Goal: Information Seeking & Learning: Compare options

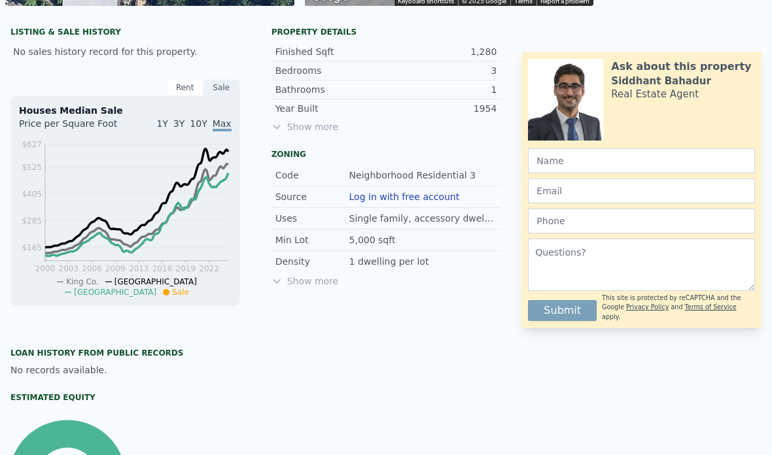
click at [287, 128] on span "Show more" at bounding box center [387, 126] width 230 height 13
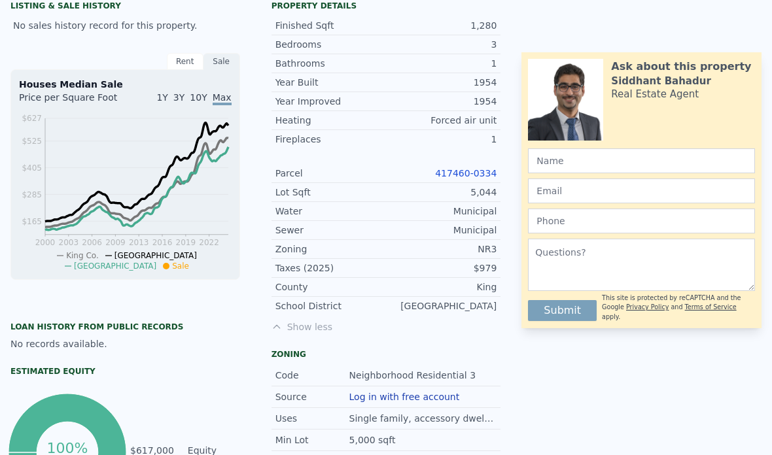
scroll to position [351, 0]
click at [474, 177] on link "417460-0334" at bounding box center [466, 173] width 62 height 10
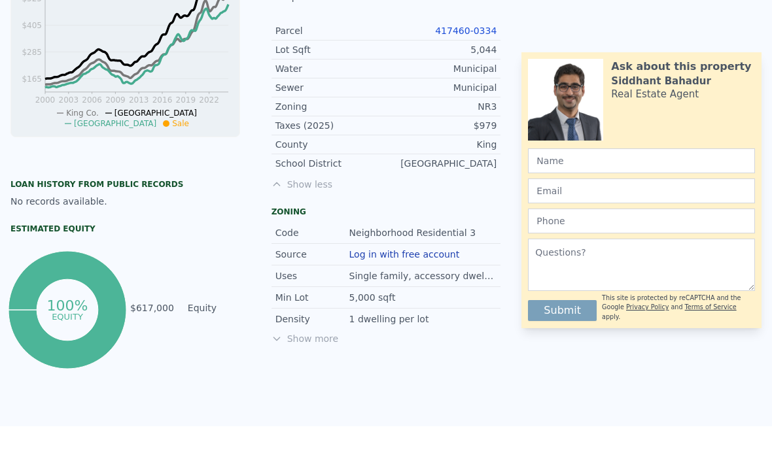
scroll to position [1151, 0]
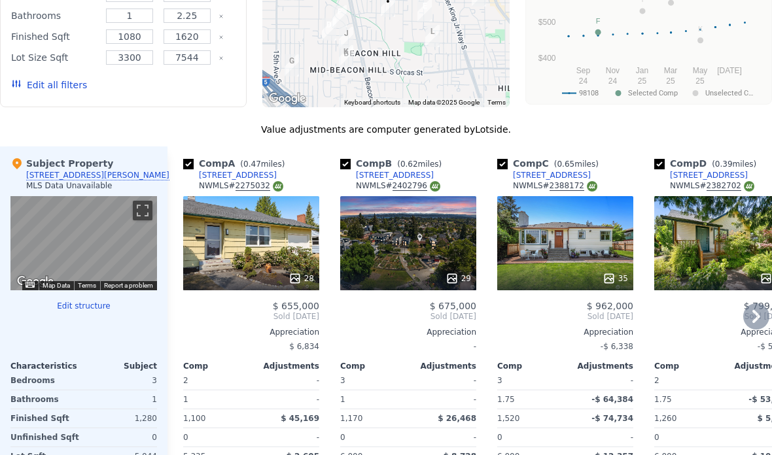
click at [603, 263] on div "35" at bounding box center [565, 243] width 136 height 94
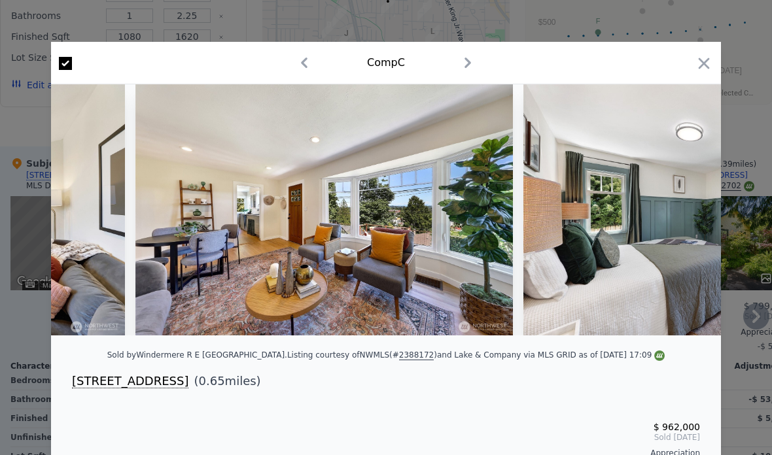
scroll to position [0, 1162]
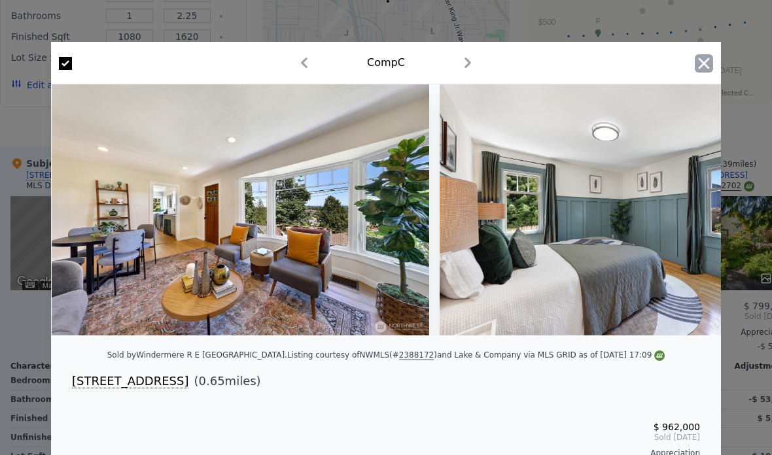
click at [711, 62] on icon "button" at bounding box center [704, 63] width 18 height 18
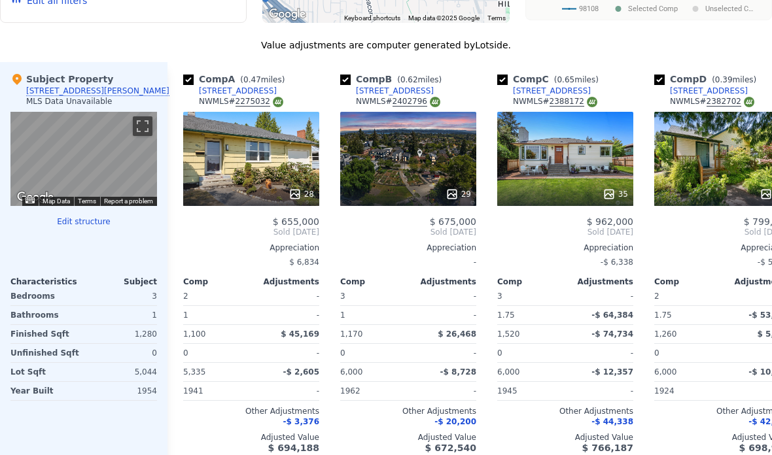
scroll to position [1241, 0]
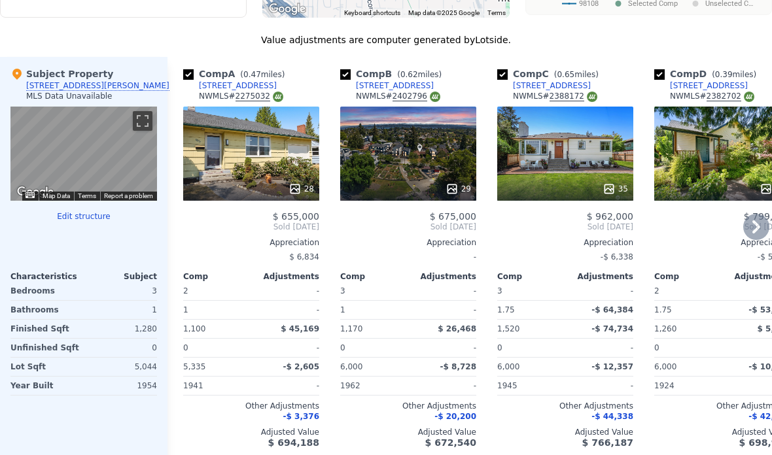
click at [676, 236] on div "$ 799,950 Sold [DATE] Appreciation -$ 5,271 Comp Adjustments 2 - 1.75 -$ 53,539…" at bounding box center [722, 329] width 136 height 237
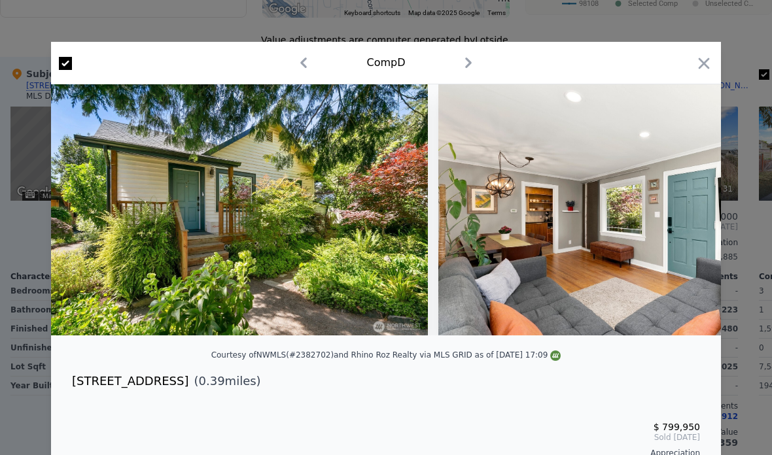
scroll to position [0, 212]
click at [709, 71] on icon "button" at bounding box center [704, 63] width 18 height 18
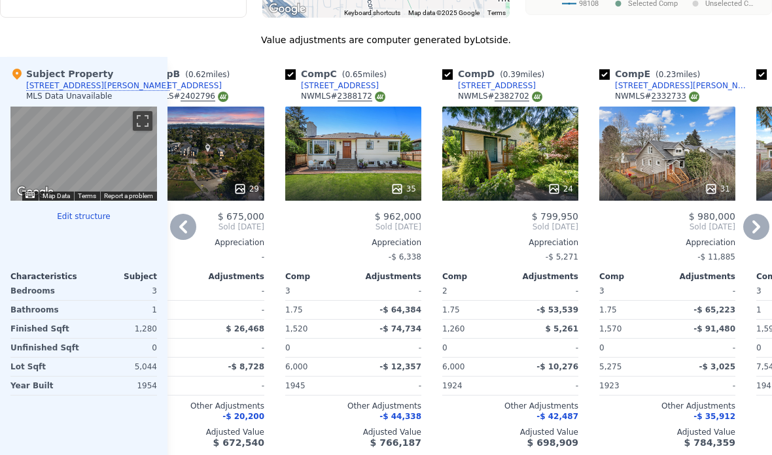
click at [698, 70] on span "( 0.23 miles)" at bounding box center [677, 74] width 55 height 9
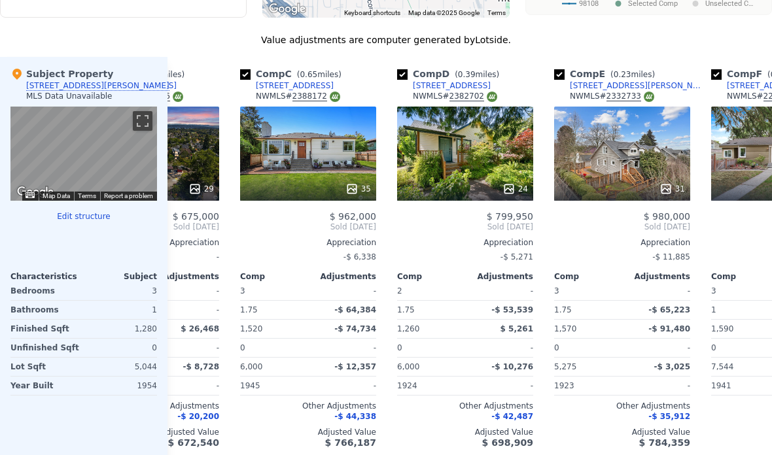
scroll to position [0, 259]
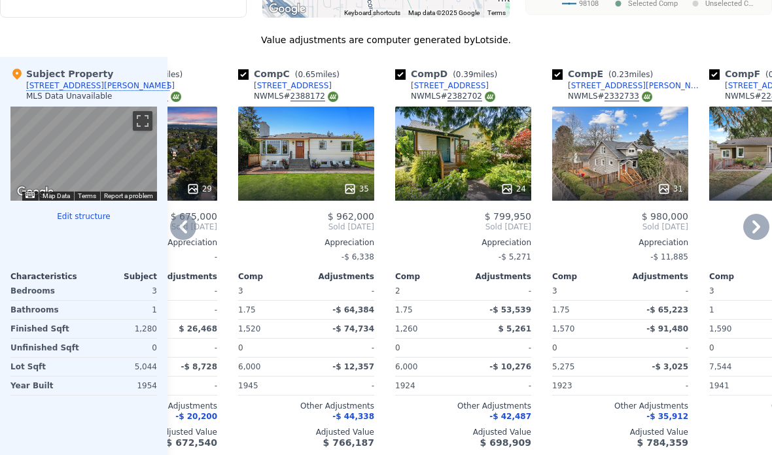
click at [511, 183] on icon at bounding box center [507, 189] width 13 height 13
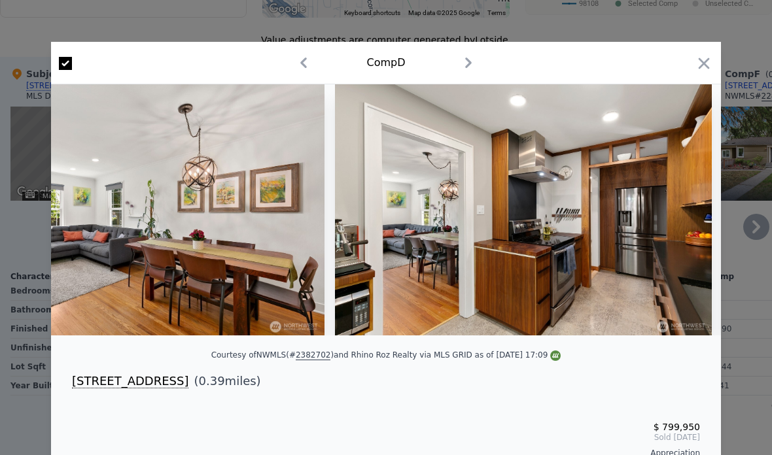
scroll to position [0, 1332]
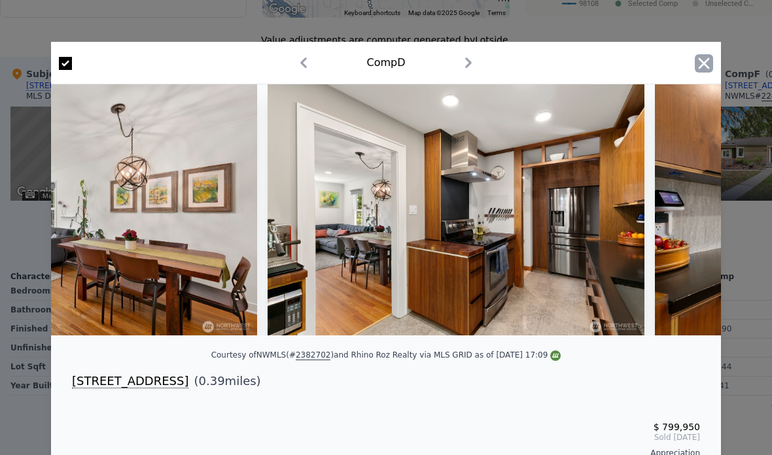
click at [713, 58] on icon "button" at bounding box center [704, 63] width 18 height 18
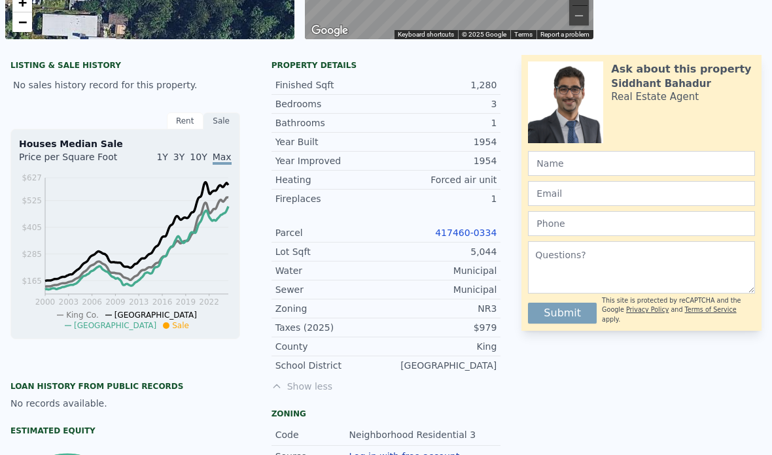
scroll to position [291, 0]
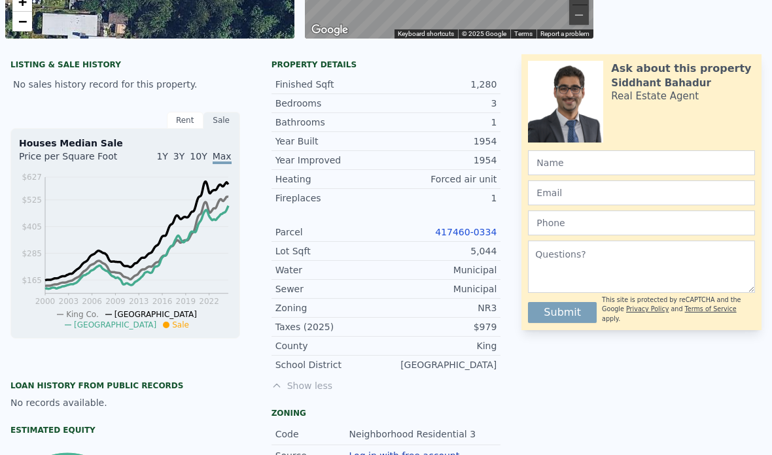
click at [476, 236] on link "417460-0334" at bounding box center [466, 232] width 62 height 10
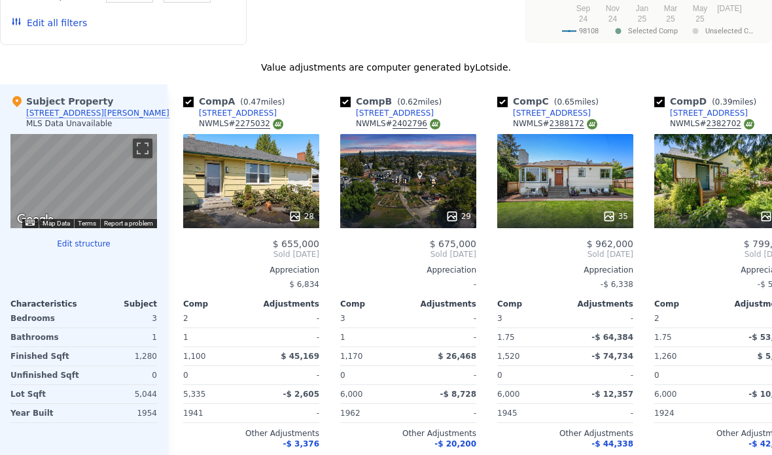
scroll to position [0, 16]
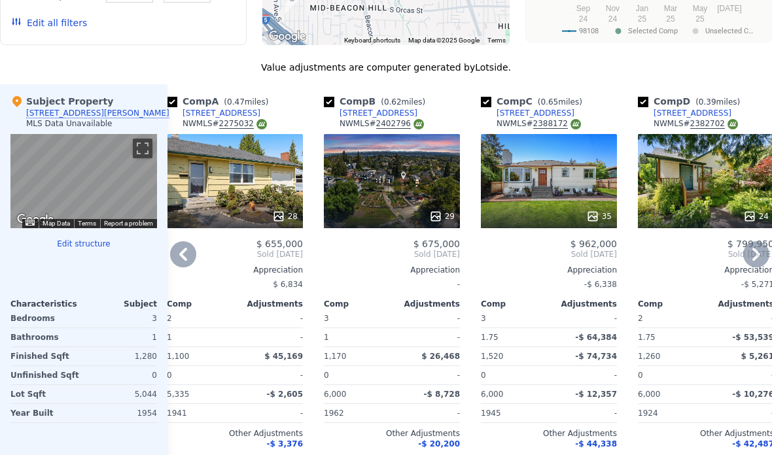
click at [450, 207] on div at bounding box center [392, 217] width 136 height 24
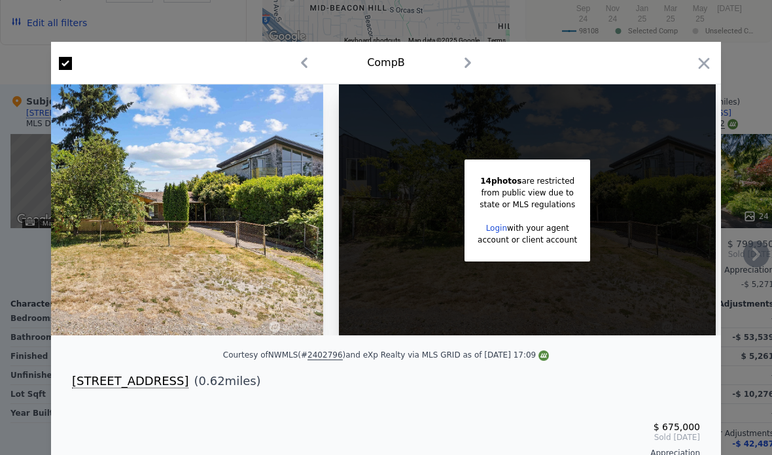
scroll to position [0, 5735]
click at [699, 63] on icon "button" at bounding box center [704, 63] width 18 height 18
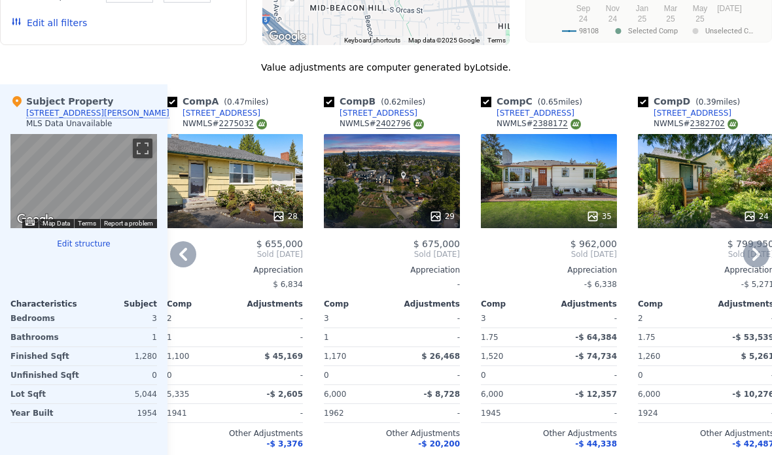
click at [281, 215] on icon at bounding box center [278, 216] width 13 height 13
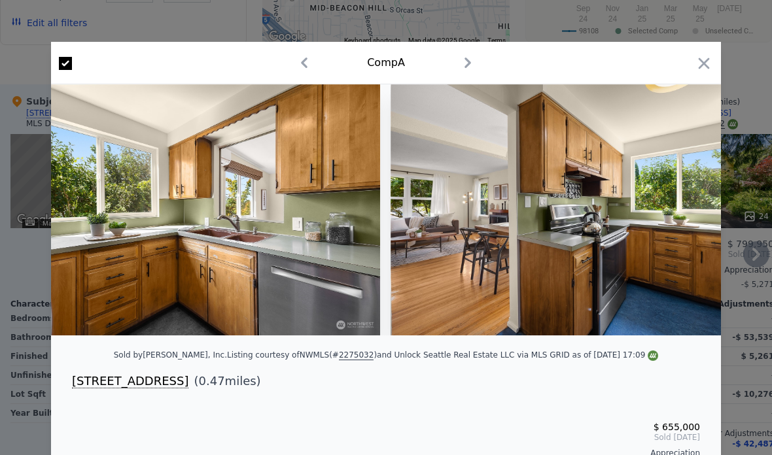
scroll to position [0, 4207]
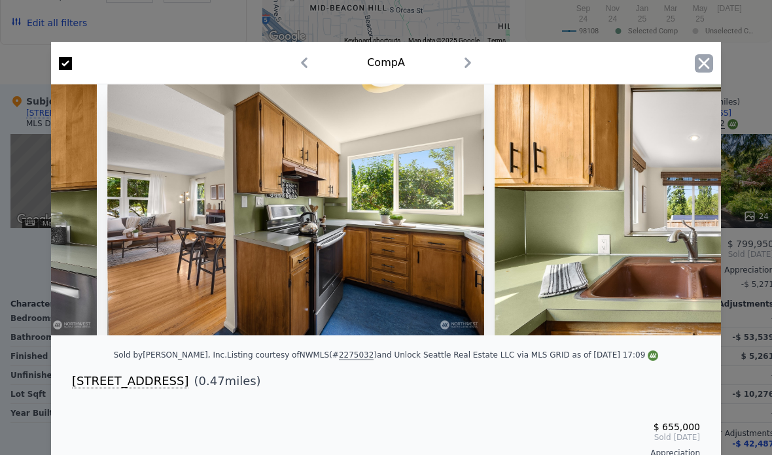
click at [708, 69] on icon "button" at bounding box center [704, 63] width 18 height 18
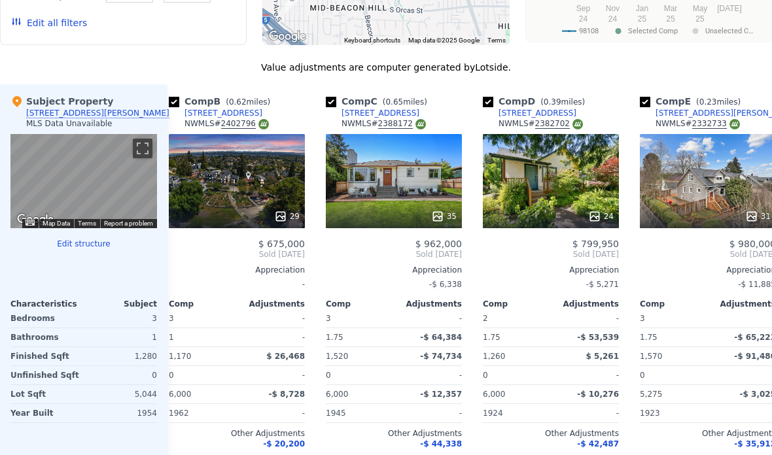
scroll to position [0, 212]
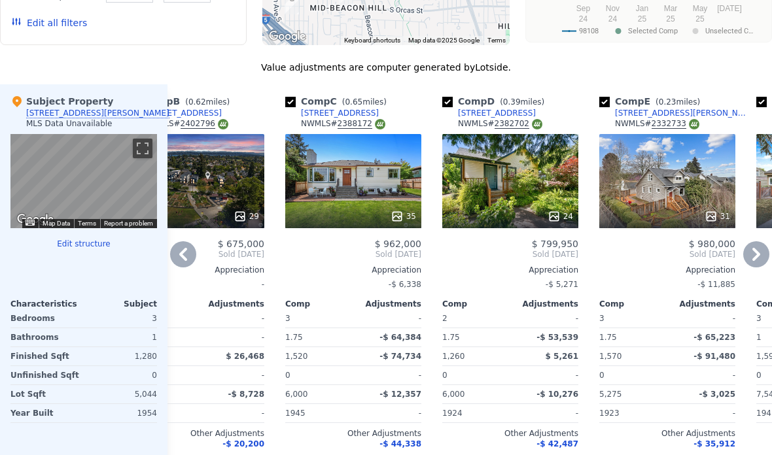
click at [563, 214] on div "24" at bounding box center [561, 216] width 26 height 13
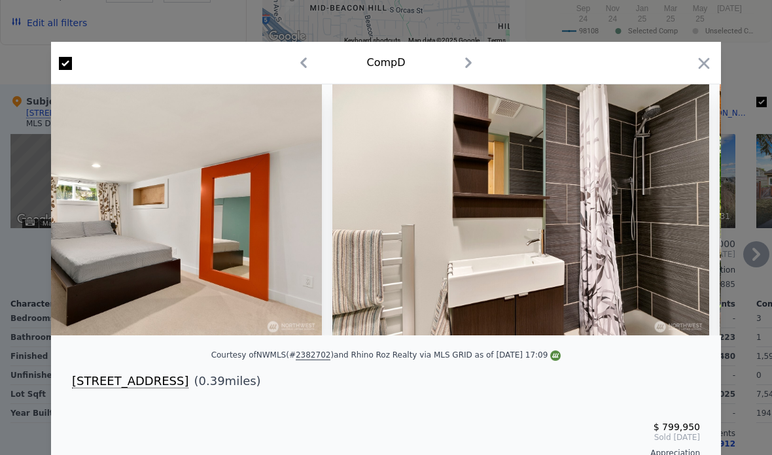
scroll to position [0, 5152]
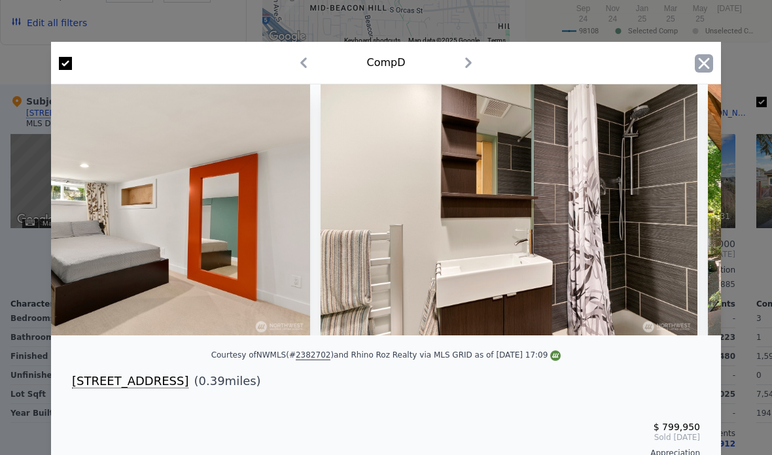
click at [697, 67] on icon "button" at bounding box center [704, 63] width 18 height 18
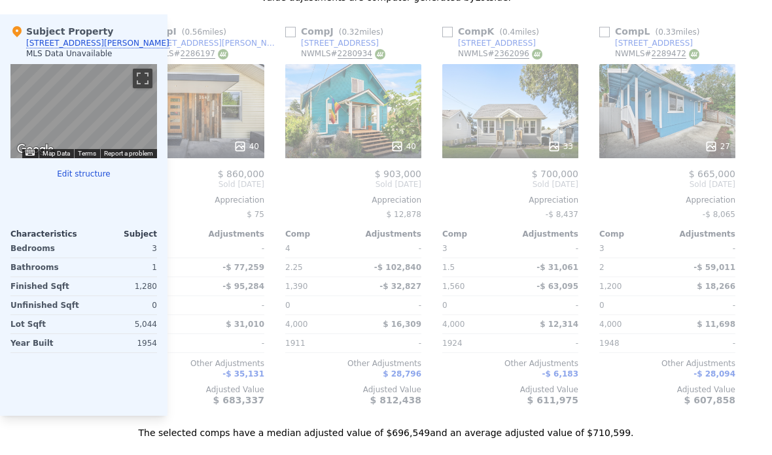
scroll to position [0, 1311]
click at [560, 142] on icon at bounding box center [554, 146] width 13 height 13
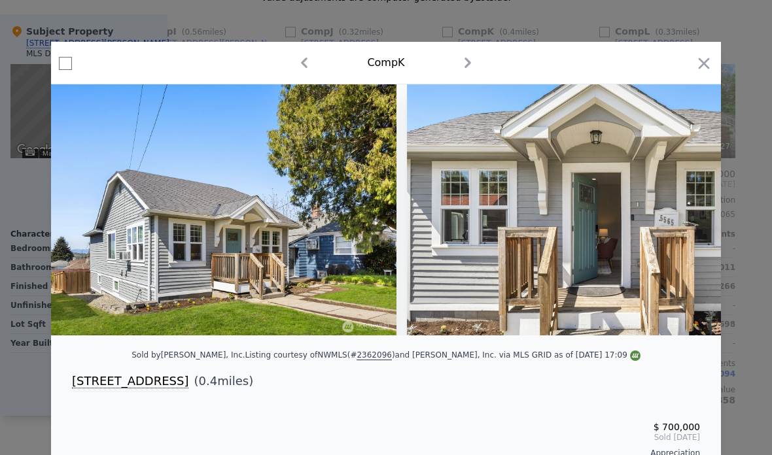
scroll to position [0, 7178]
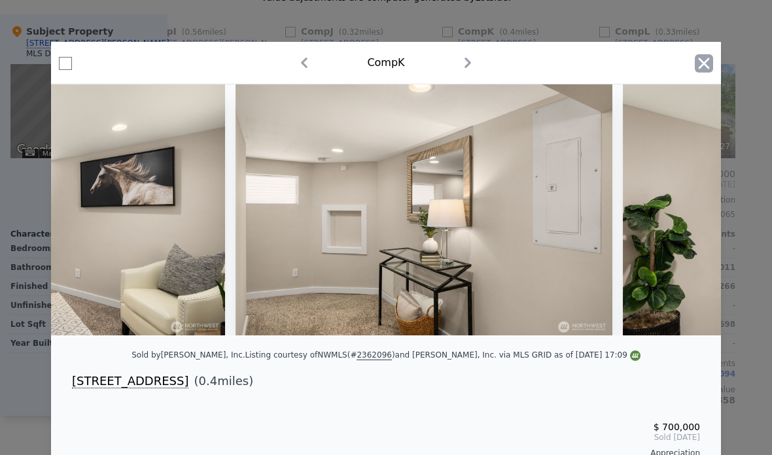
click at [696, 63] on icon "button" at bounding box center [704, 63] width 18 height 18
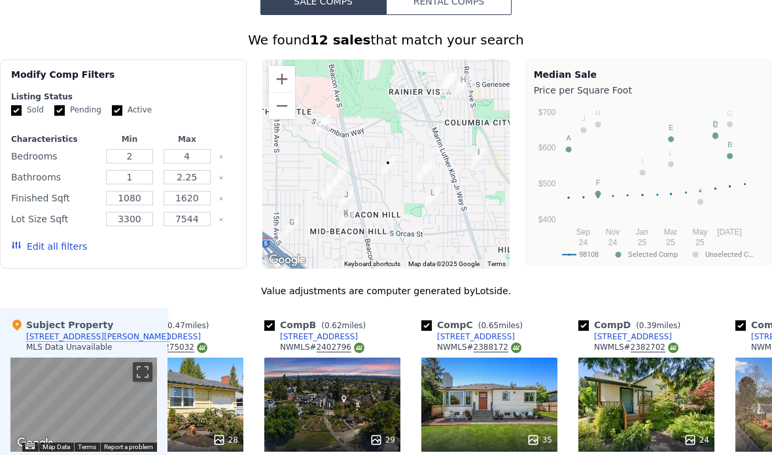
scroll to position [990, 0]
